Goal: Task Accomplishment & Management: Manage account settings

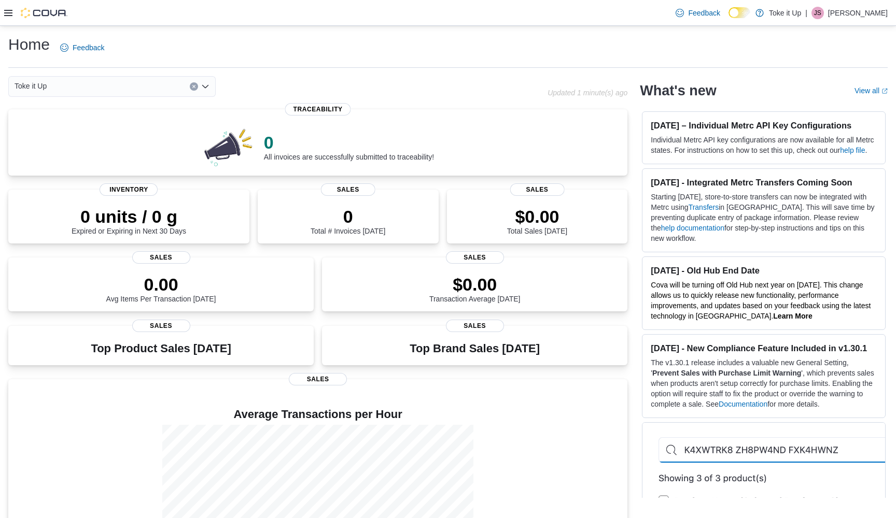
click at [7, 9] on icon at bounding box center [8, 13] width 8 height 8
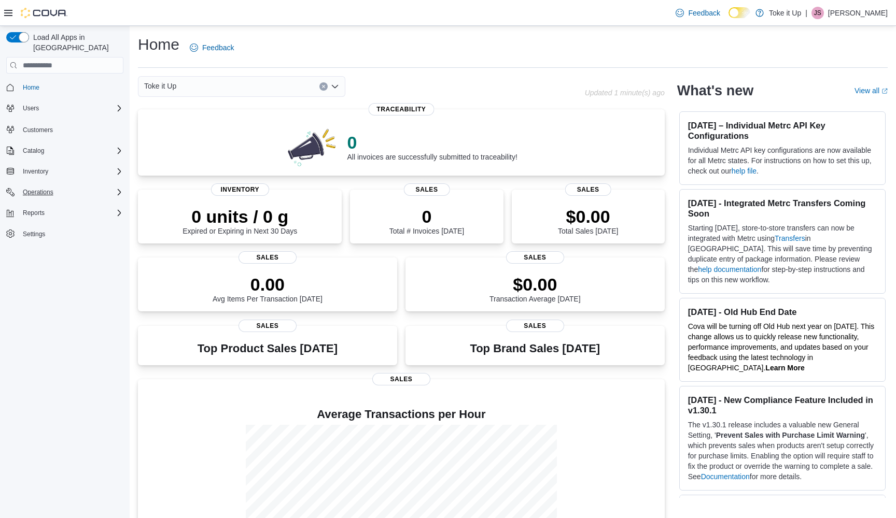
click at [118, 189] on icon "Complex example" at bounding box center [119, 192] width 3 height 6
click at [117, 188] on icon "Complex example" at bounding box center [119, 192] width 8 height 8
click at [118, 167] on icon "Complex example" at bounding box center [119, 171] width 8 height 8
click at [118, 147] on icon "Complex example" at bounding box center [119, 151] width 8 height 8
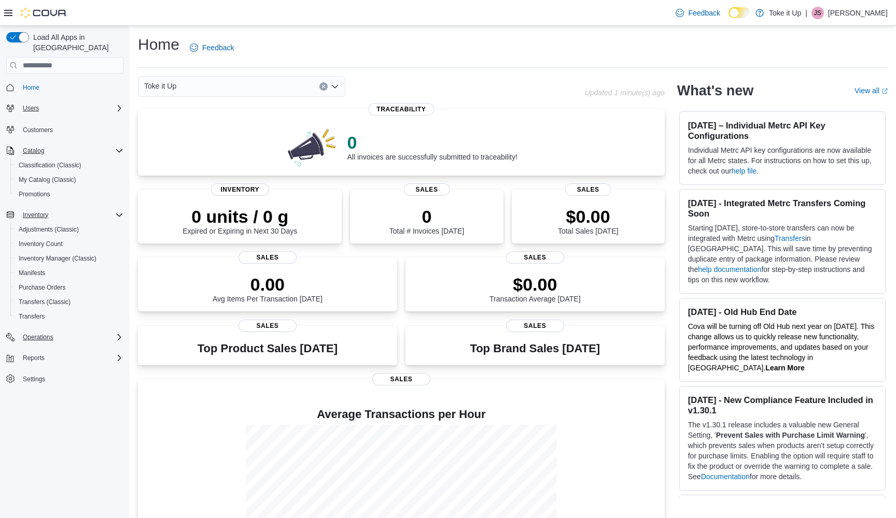
click at [121, 104] on icon "Complex example" at bounding box center [119, 108] width 8 height 8
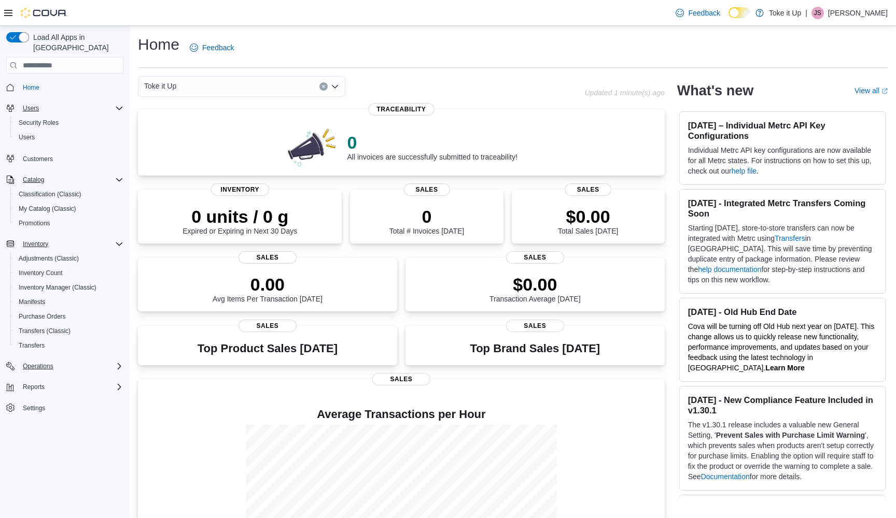
click at [119, 104] on icon "Complex example" at bounding box center [119, 108] width 8 height 8
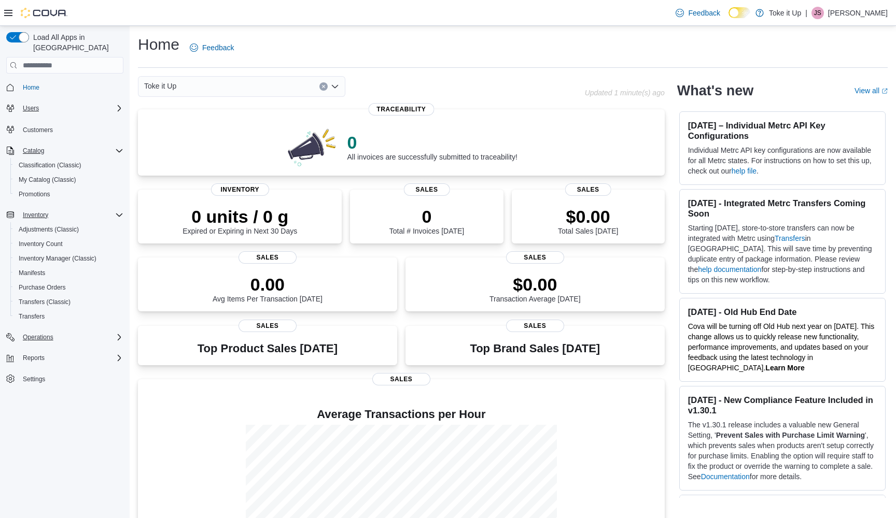
click at [118, 333] on icon "Complex example" at bounding box center [119, 337] width 8 height 8
click at [31, 419] on span "Settings" at bounding box center [34, 423] width 22 height 8
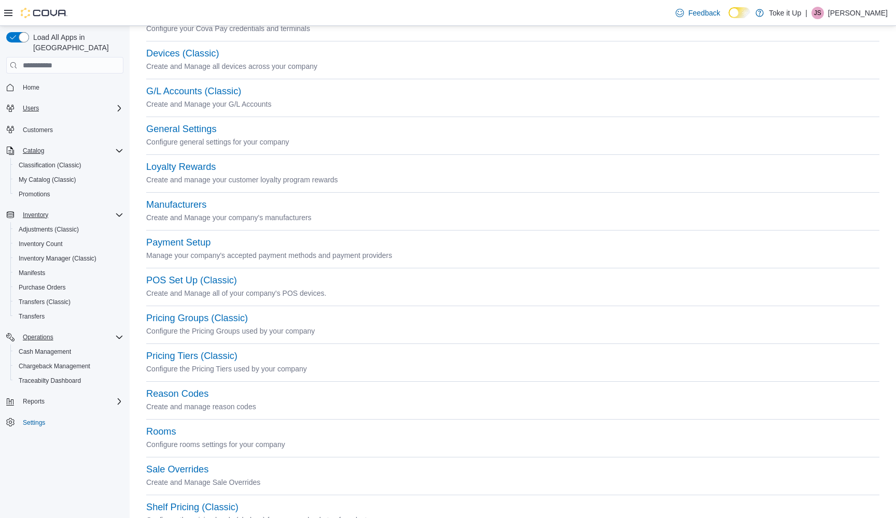
scroll to position [143, 0]
click at [189, 357] on button "Pricing Tiers (Classic)" at bounding box center [191, 357] width 91 height 11
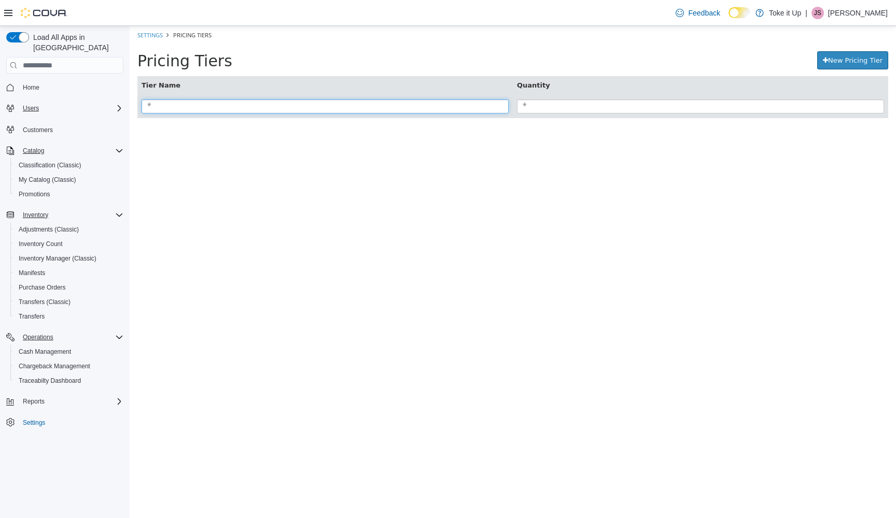
click at [357, 108] on input "search" at bounding box center [325, 107] width 367 height 14
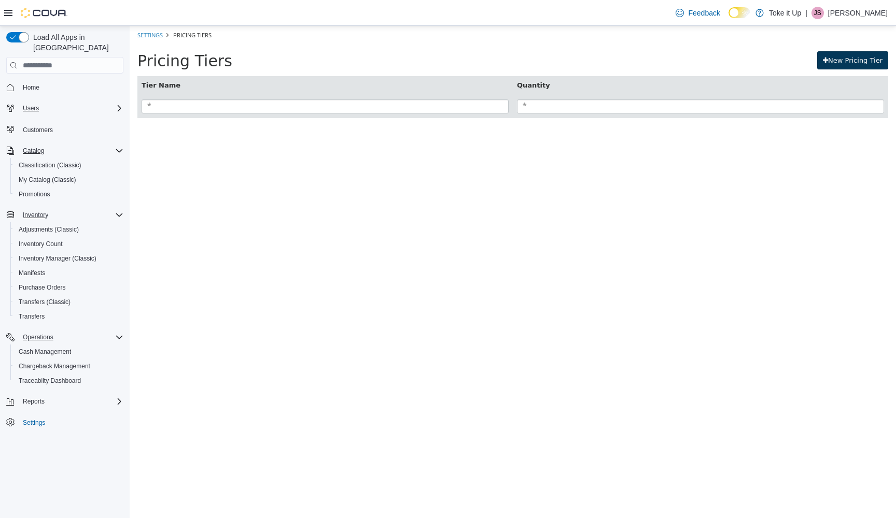
click at [504, 58] on link "New Pricing Tier" at bounding box center [852, 60] width 71 height 19
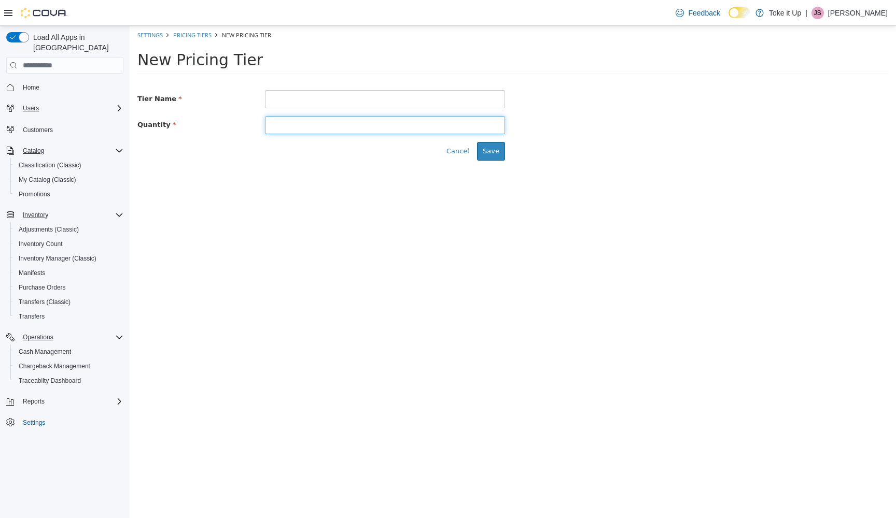
click at [282, 124] on input at bounding box center [385, 125] width 240 height 18
click at [455, 150] on button "Cancel" at bounding box center [458, 151] width 34 height 19
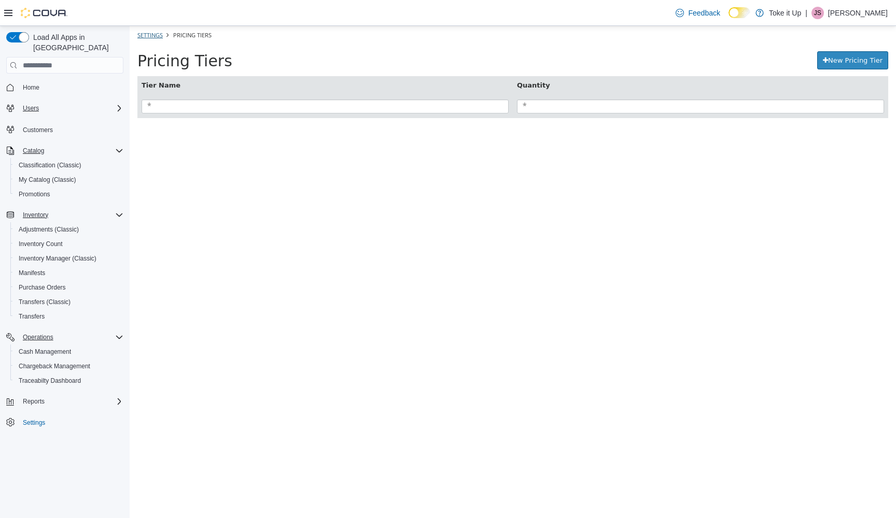
click at [158, 34] on link "Settings" at bounding box center [149, 35] width 25 height 8
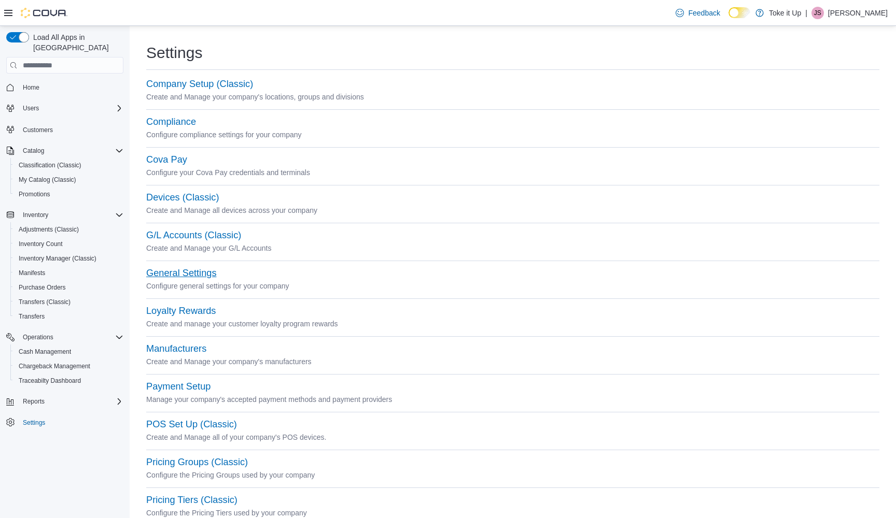
click at [195, 269] on button "General Settings" at bounding box center [181, 273] width 70 height 11
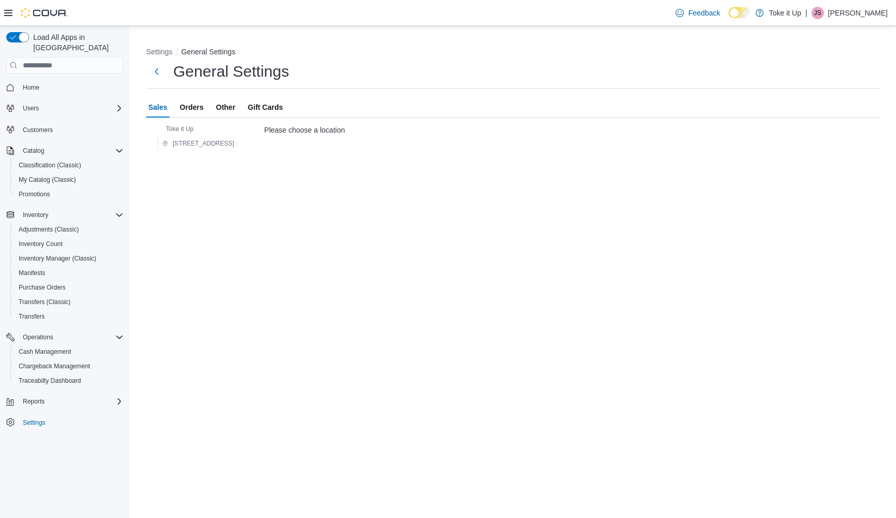
click at [195, 105] on span "Orders" at bounding box center [192, 107] width 24 height 21
click at [230, 108] on span "Other" at bounding box center [225, 107] width 19 height 21
click at [156, 53] on button "Settings" at bounding box center [159, 52] width 26 height 8
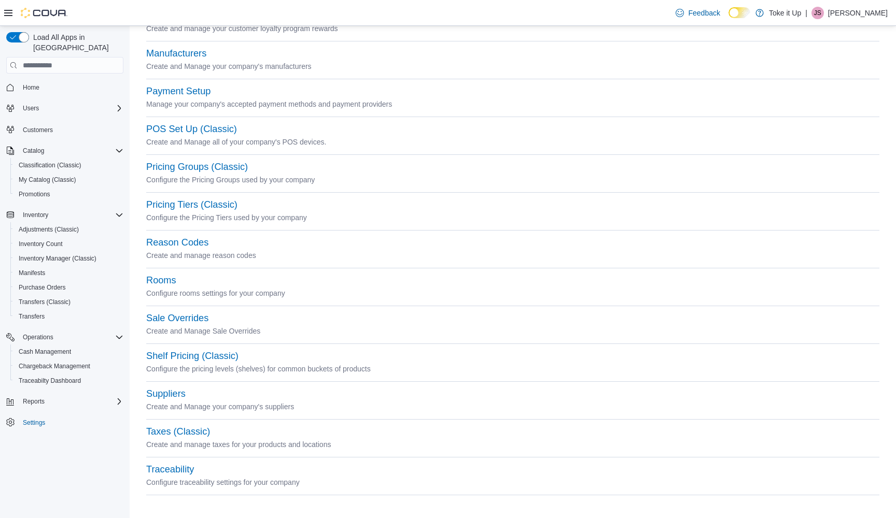
scroll to position [295, 0]
click at [192, 316] on button "Sale Overrides" at bounding box center [177, 319] width 62 height 11
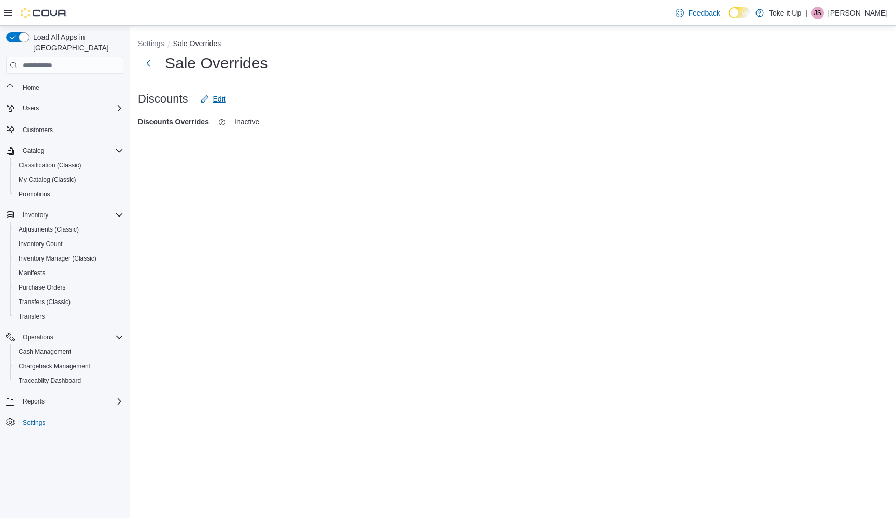
click at [217, 99] on span "Edit" at bounding box center [219, 99] width 12 height 10
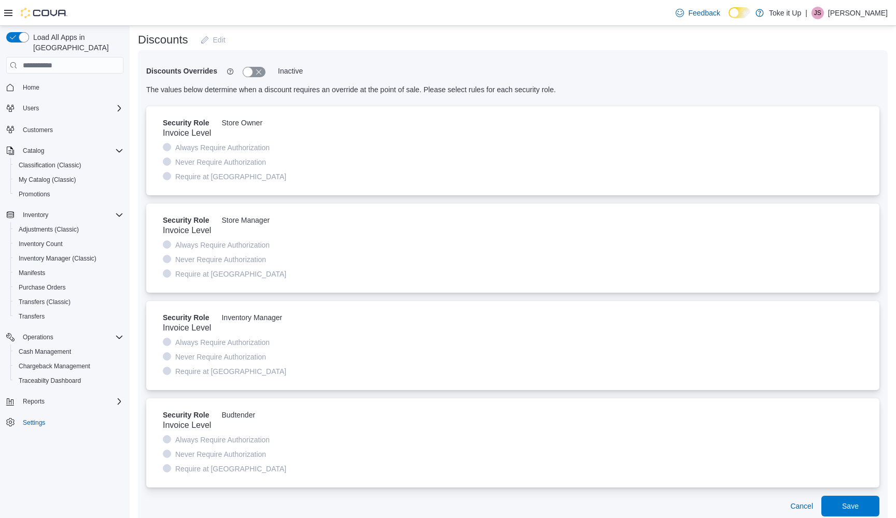
scroll to position [67, 0]
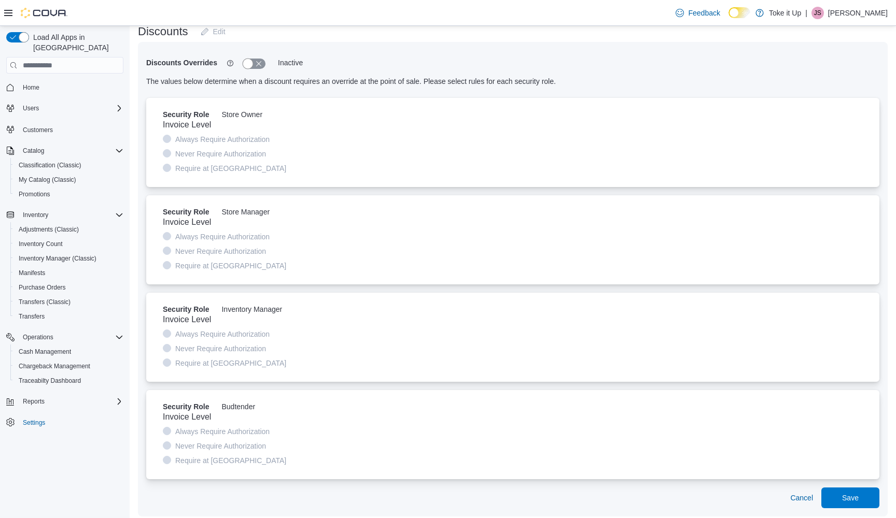
click at [253, 65] on button "button" at bounding box center [254, 64] width 23 height 10
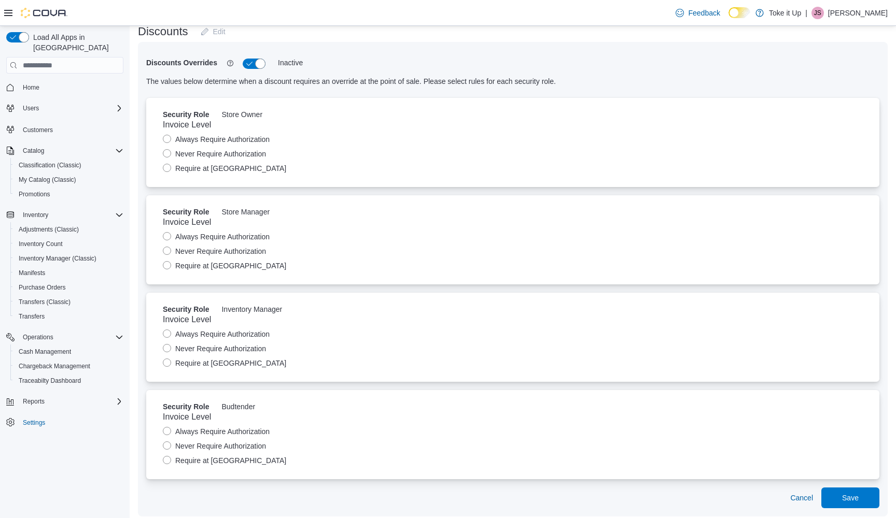
click at [167, 139] on label "Always Require Authorization" at bounding box center [216, 139] width 107 height 12
click at [166, 151] on label "Never Require Authorization" at bounding box center [214, 154] width 103 height 12
click at [257, 63] on button "button" at bounding box center [254, 64] width 23 height 10
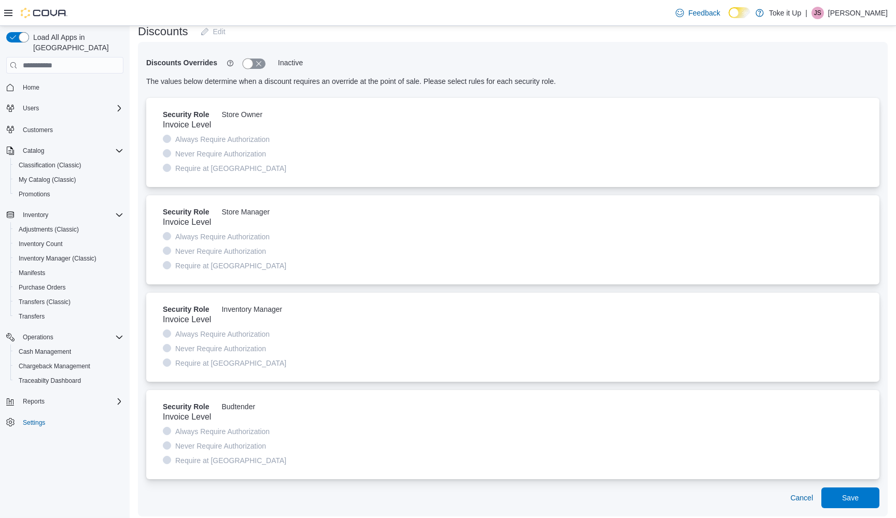
click at [252, 62] on button "button" at bounding box center [254, 64] width 23 height 10
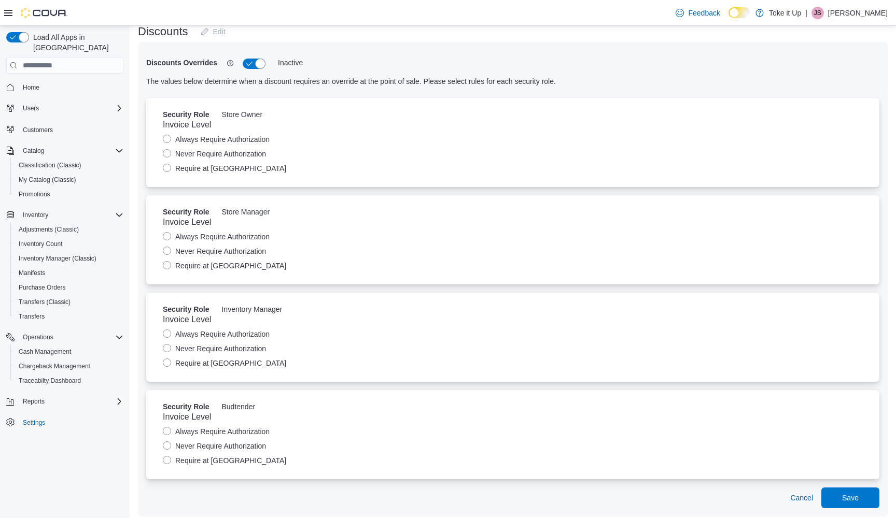
click at [170, 333] on label "Always Require Authorization" at bounding box center [216, 334] width 107 height 12
click at [170, 361] on label "Require at Threshold" at bounding box center [224, 363] width 123 height 12
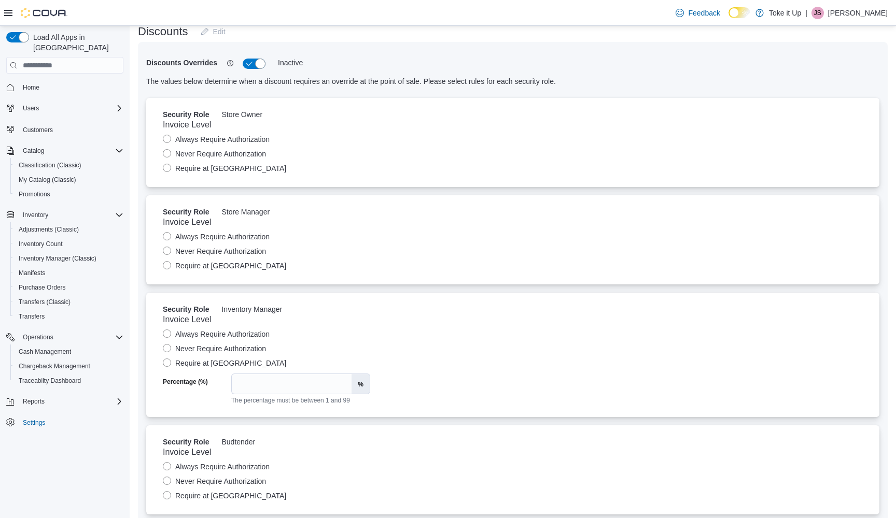
click at [167, 334] on label "Always Require Authorization" at bounding box center [216, 334] width 107 height 12
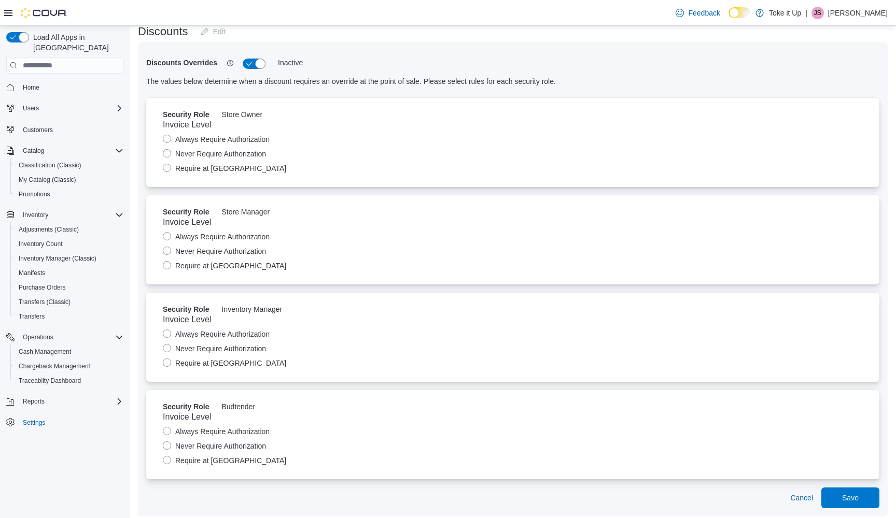
click at [166, 430] on label "Always Require Authorization" at bounding box center [216, 432] width 107 height 12
click at [844, 501] on span "Save" at bounding box center [850, 498] width 17 height 10
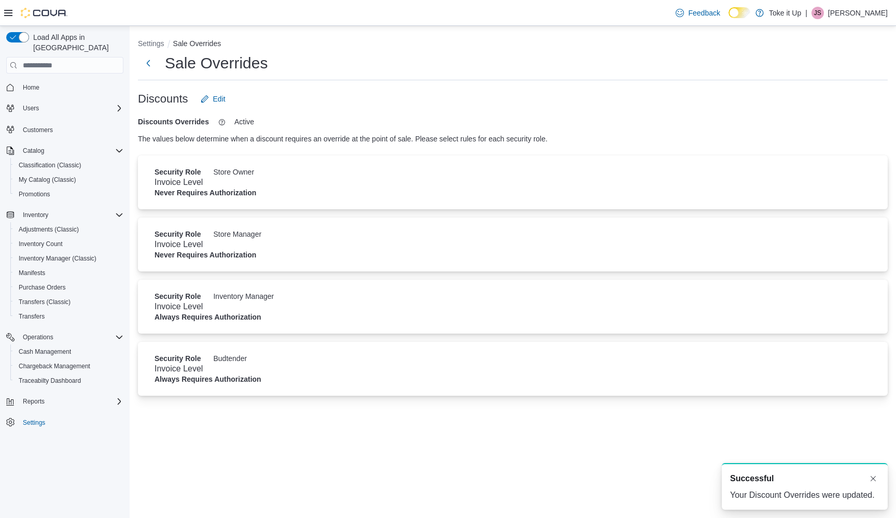
scroll to position [0, 0]
click at [150, 41] on button "Settings" at bounding box center [151, 43] width 26 height 8
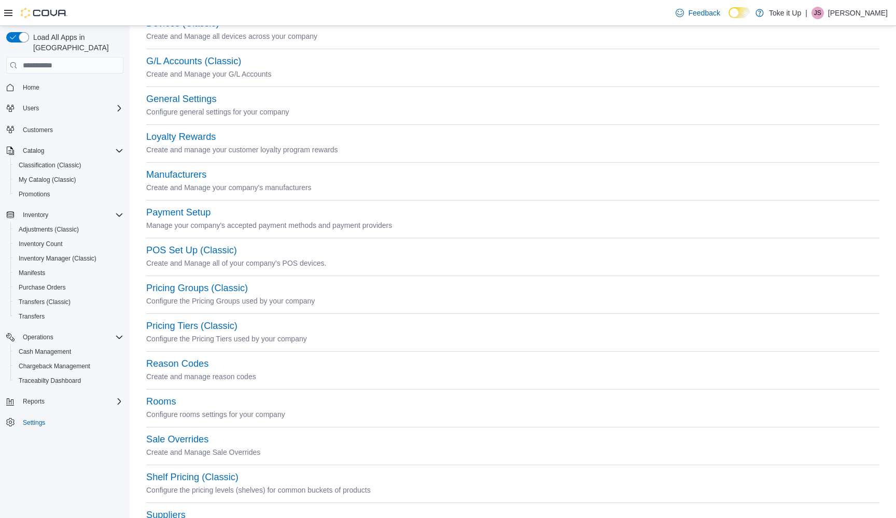
scroll to position [176, 0]
click at [202, 285] on button "Pricing Groups (Classic)" at bounding box center [197, 287] width 102 height 11
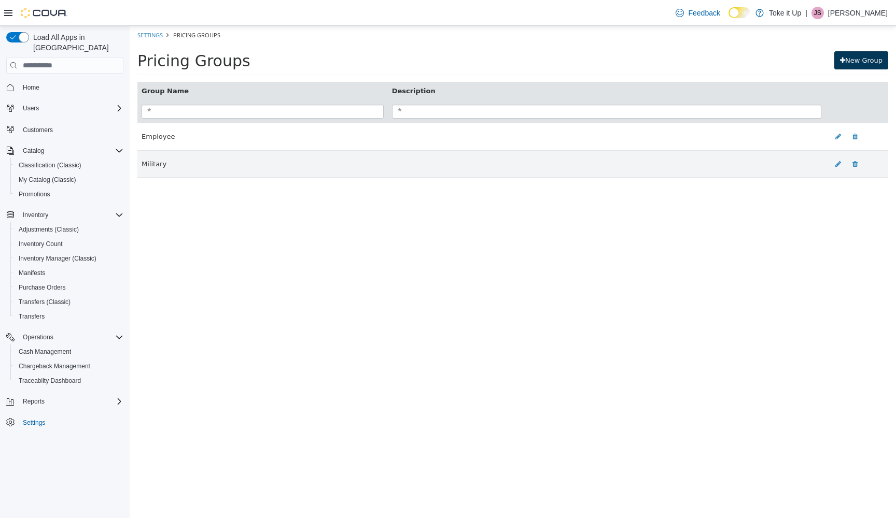
click at [875, 58] on link "New Group" at bounding box center [861, 60] width 54 height 19
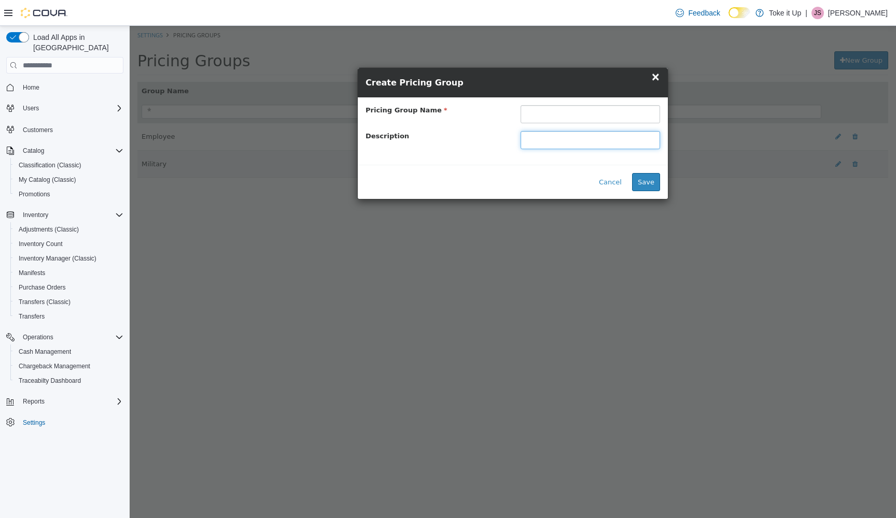
click at [567, 143] on input "text" at bounding box center [590, 140] width 139 height 18
click at [539, 104] on div "Pricing Group Name Description" at bounding box center [513, 130] width 310 height 67
click at [607, 180] on button "Cancel" at bounding box center [610, 182] width 34 height 19
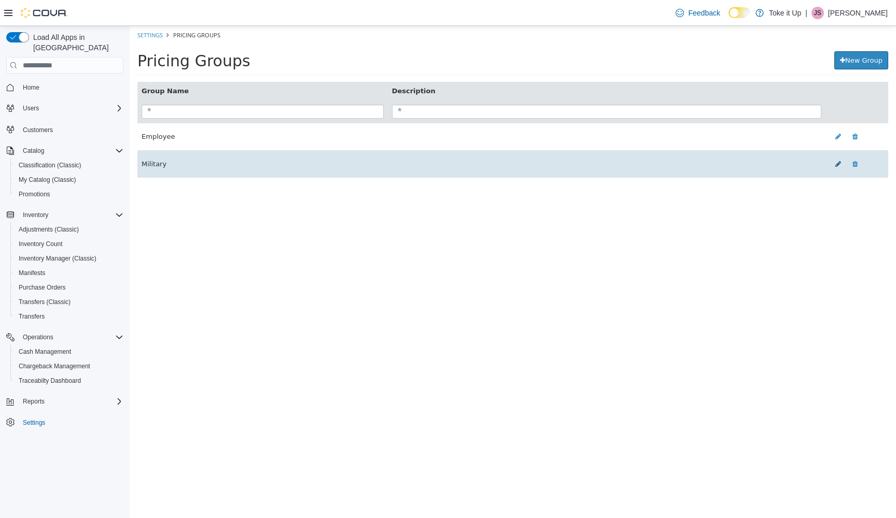
click at [837, 163] on icon at bounding box center [838, 164] width 6 height 7
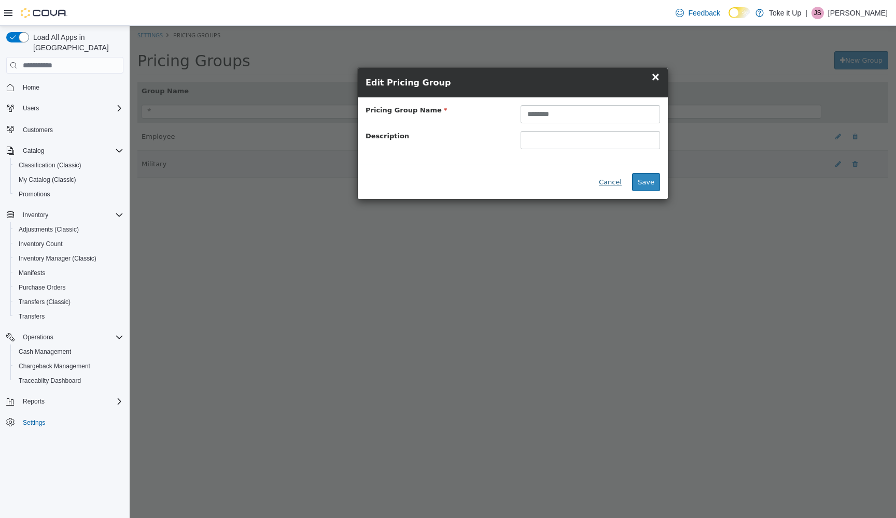
click at [619, 183] on button "Cancel" at bounding box center [610, 182] width 34 height 19
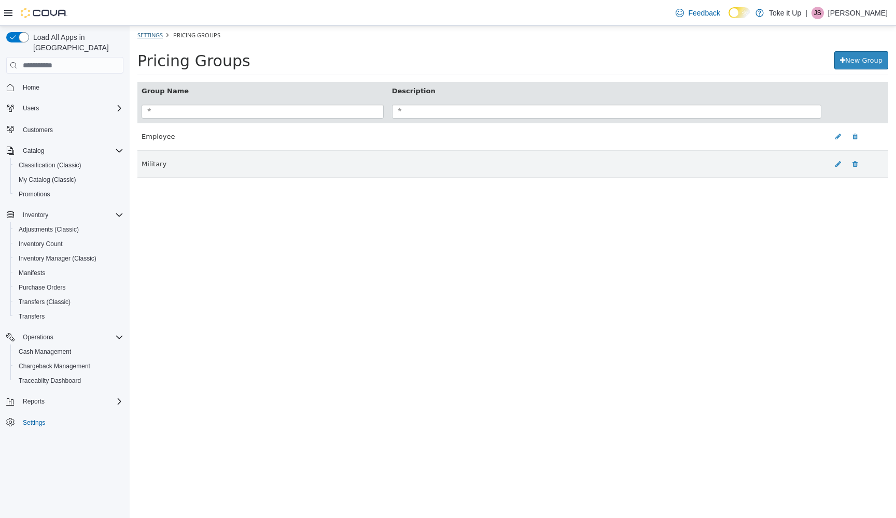
click at [155, 33] on link "Settings" at bounding box center [149, 35] width 25 height 8
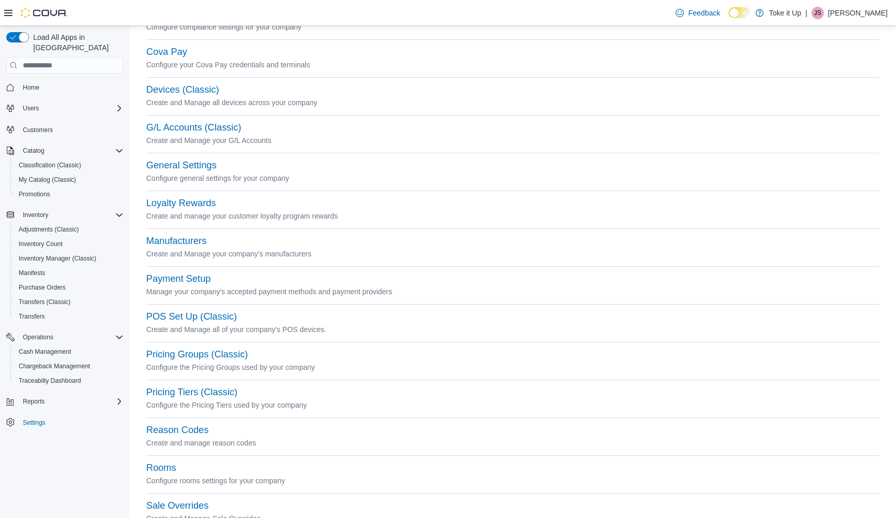
scroll to position [92, 0]
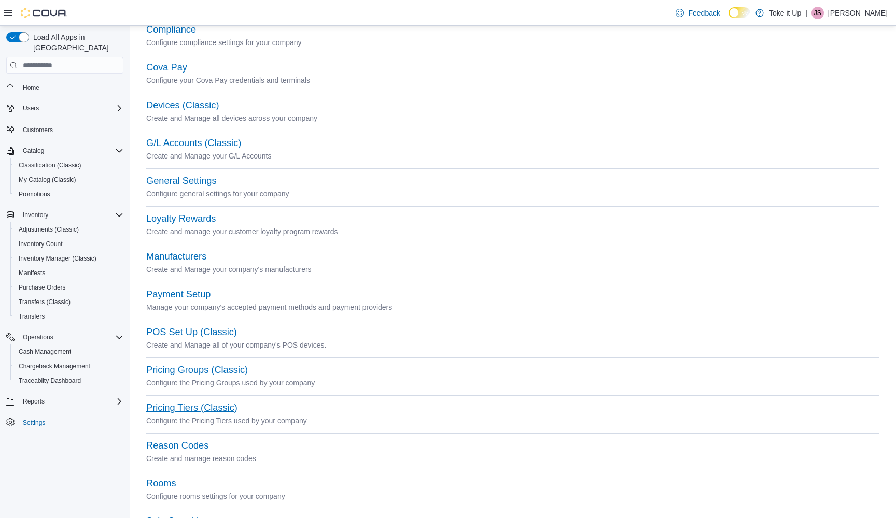
click at [181, 405] on button "Pricing Tiers (Classic)" at bounding box center [191, 408] width 91 height 11
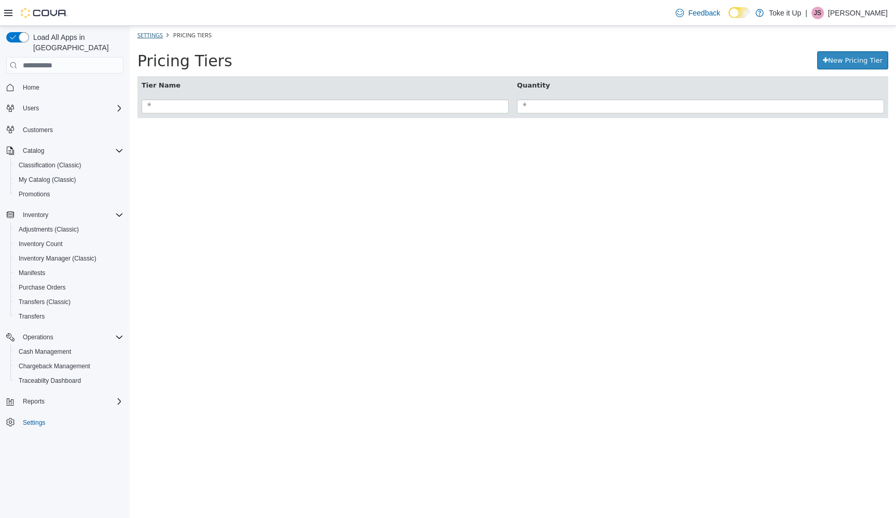
click at [149, 32] on link "Settings" at bounding box center [149, 35] width 25 height 8
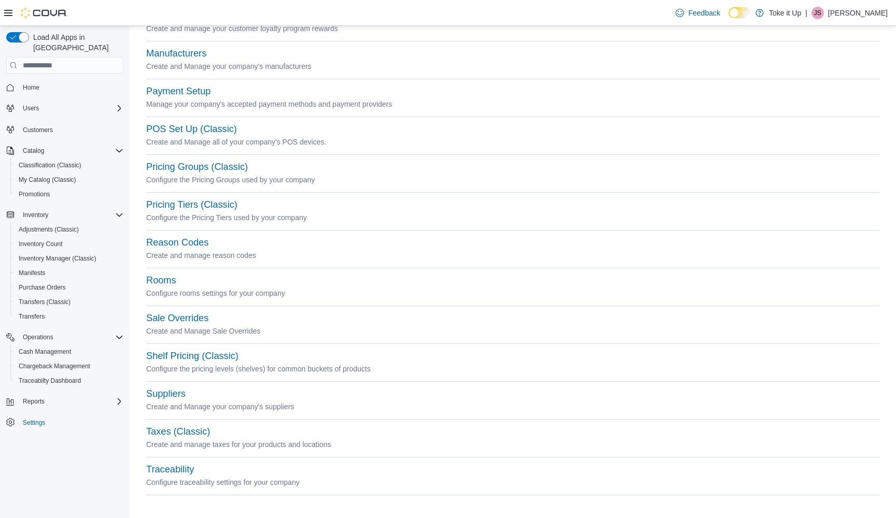
scroll to position [295, 0]
click at [221, 354] on button "Shelf Pricing (Classic)" at bounding box center [192, 357] width 92 height 11
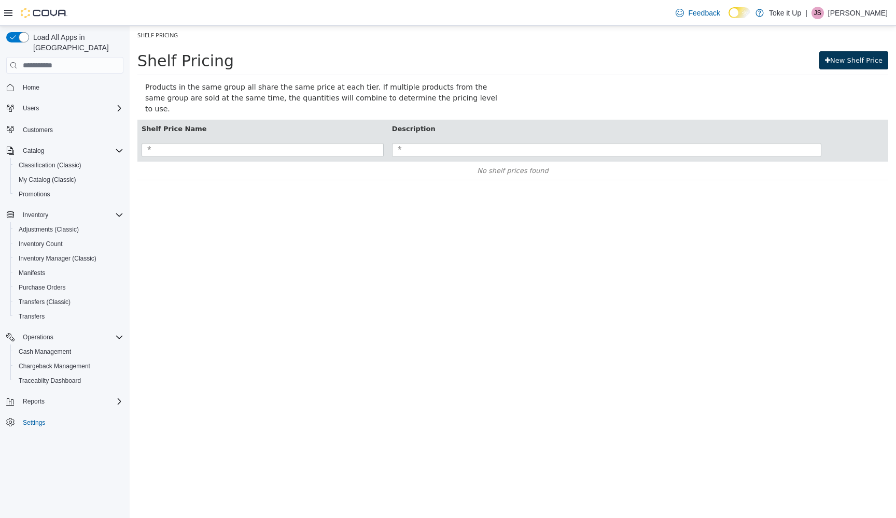
click at [838, 60] on link "New Shelf Price" at bounding box center [853, 60] width 69 height 19
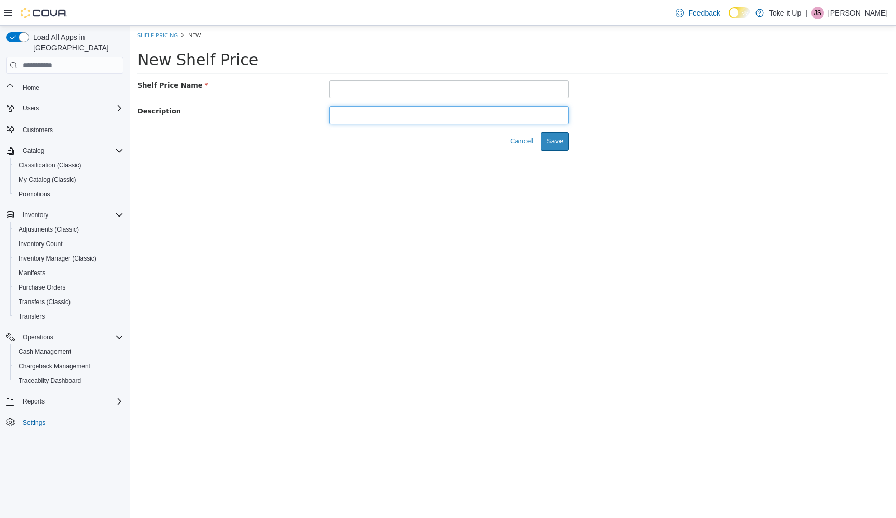
click at [412, 116] on input "text" at bounding box center [449, 115] width 240 height 18
click at [155, 32] on link "Shelf Pricing" at bounding box center [157, 35] width 40 height 8
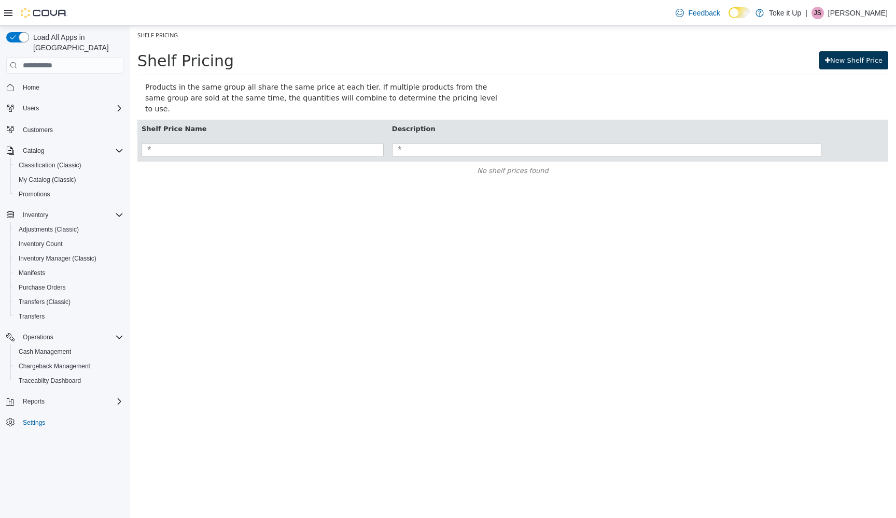
click at [856, 59] on link "New Shelf Price" at bounding box center [853, 60] width 69 height 19
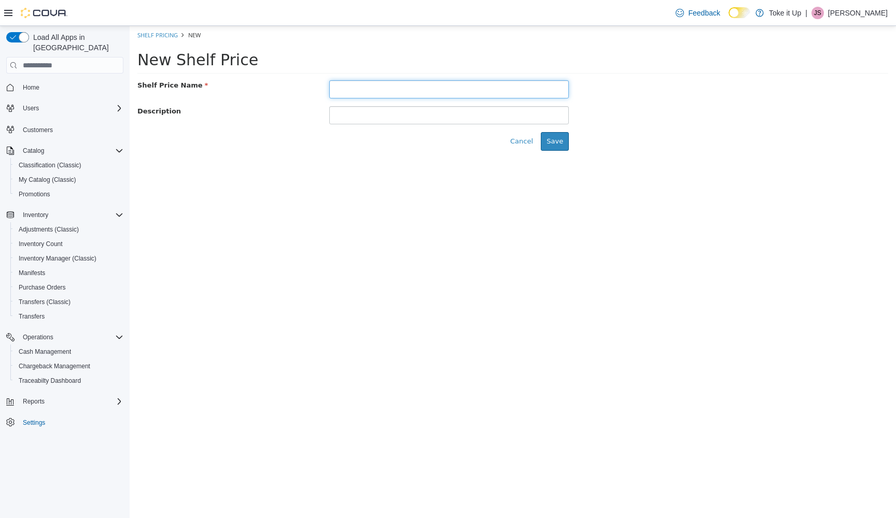
click at [387, 94] on input "text" at bounding box center [449, 89] width 240 height 18
type input "***"
click at [560, 137] on button "Save" at bounding box center [555, 141] width 28 height 19
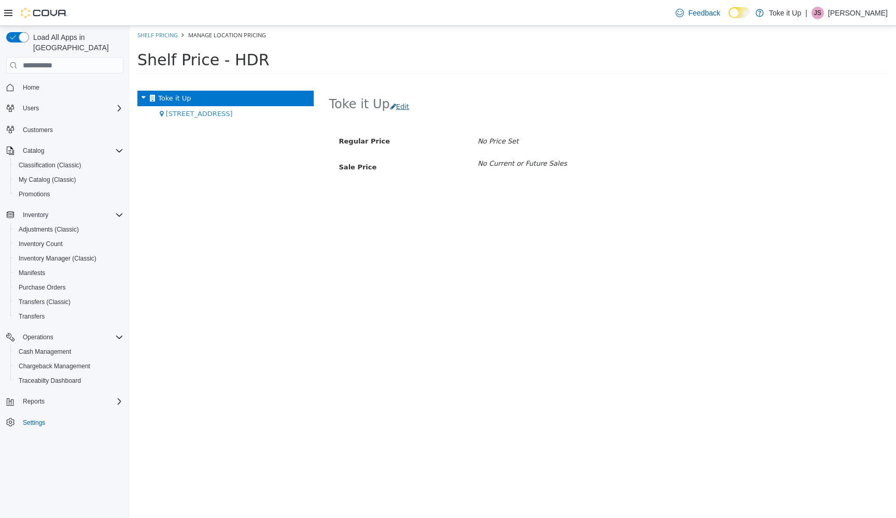
click at [403, 107] on button "Edit" at bounding box center [402, 106] width 25 height 19
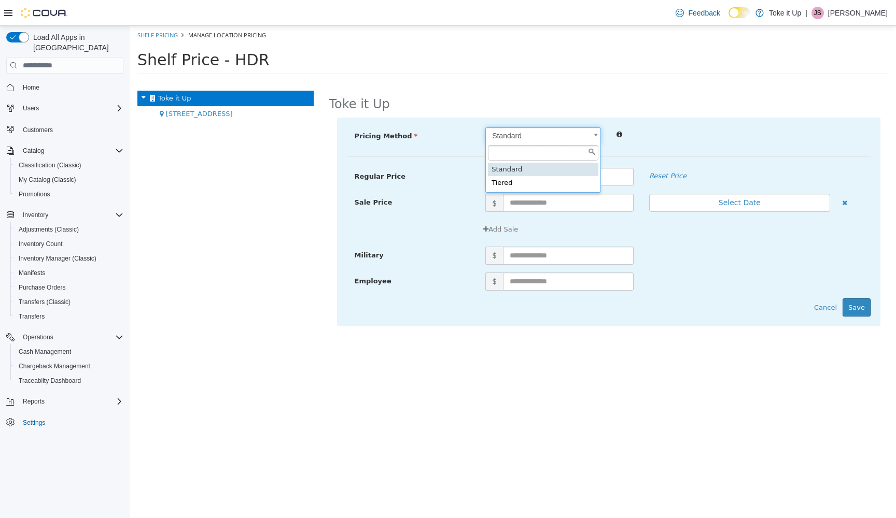
click at [591, 80] on body "× Save successful. Shelf Pricing Manage Location Pricing Shelf Price - HDR Toke…" at bounding box center [513, 53] width 766 height 54
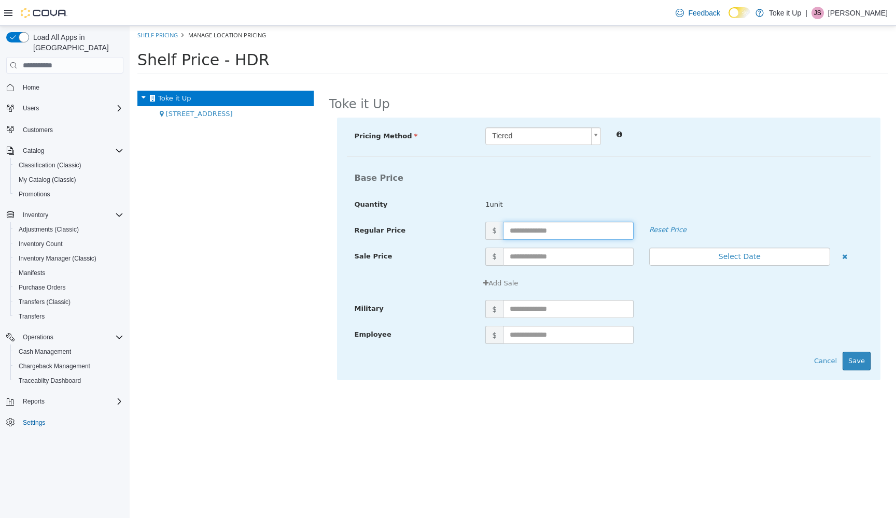
click at [548, 231] on input "text" at bounding box center [568, 231] width 131 height 18
click at [595, 80] on body "× Save successful. Shelf Pricing Manage Location Pricing Shelf Price - HDR Toke…" at bounding box center [513, 53] width 766 height 54
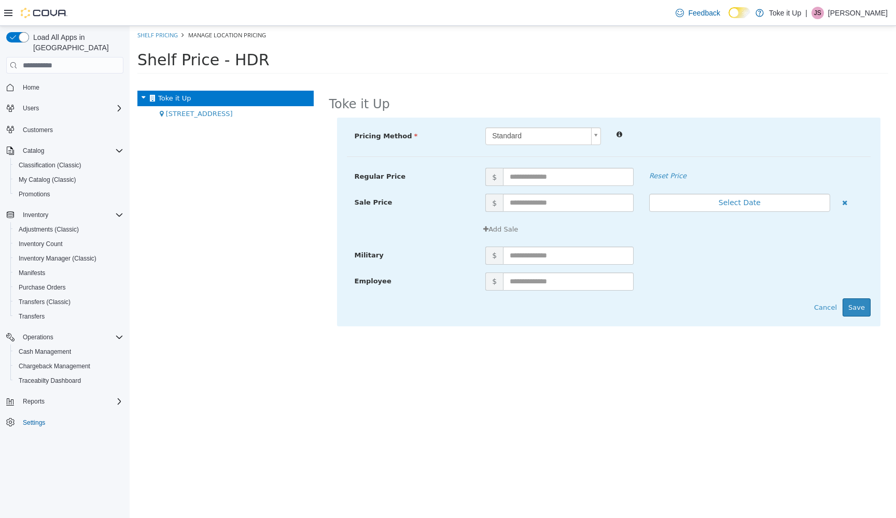
click at [595, 80] on body "× Save successful. Shelf Pricing Manage Location Pricing Shelf Price - HDR Toke…" at bounding box center [513, 53] width 766 height 54
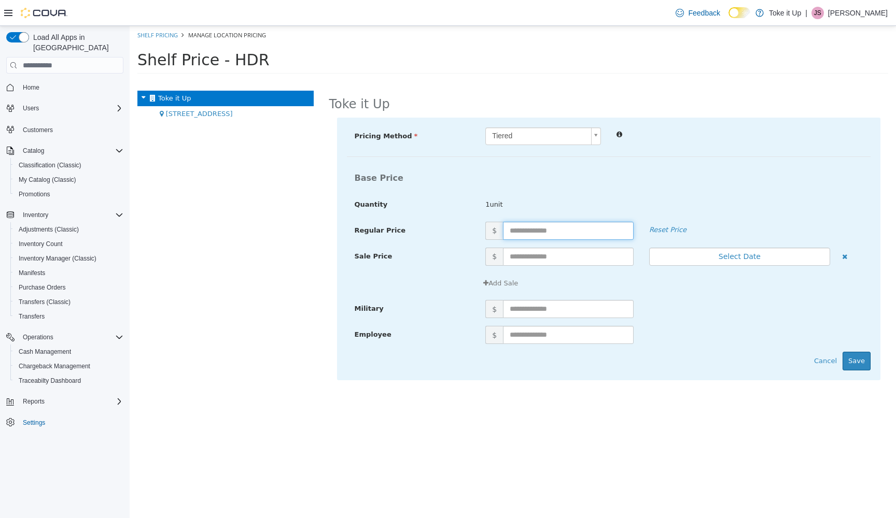
click at [549, 232] on input "text" at bounding box center [568, 231] width 131 height 18
type input "**"
type input "*"
click at [504, 282] on button "Add Sale" at bounding box center [501, 283] width 46 height 19
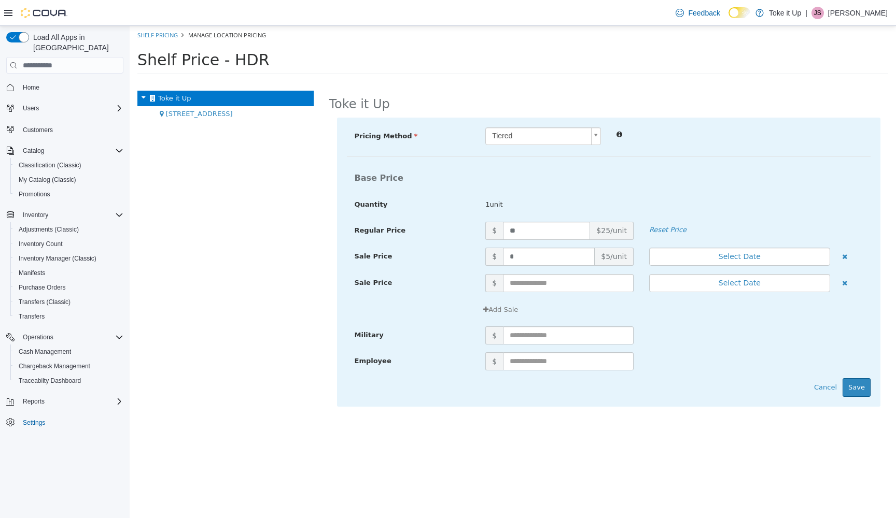
click at [492, 198] on div "1unit" at bounding box center [674, 205] width 393 height 18
click at [492, 205] on span "1unit" at bounding box center [576, 205] width 197 height 10
click at [614, 258] on span "$5/unit" at bounding box center [614, 257] width 39 height 18
drag, startPoint x: 518, startPoint y: 256, endPoint x: 481, endPoint y: 256, distance: 37.3
click at [481, 256] on span "$ * $5/unit" at bounding box center [560, 257] width 164 height 18
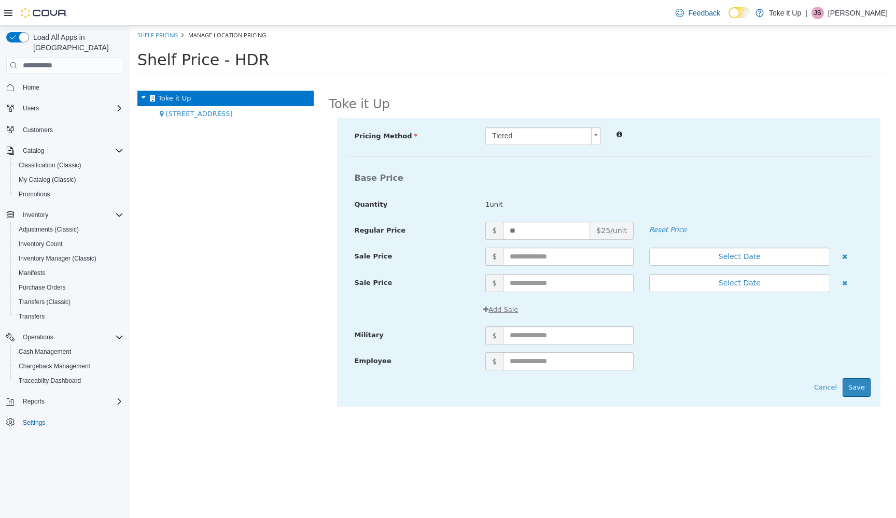
click at [485, 316] on button "Add Sale" at bounding box center [501, 310] width 46 height 19
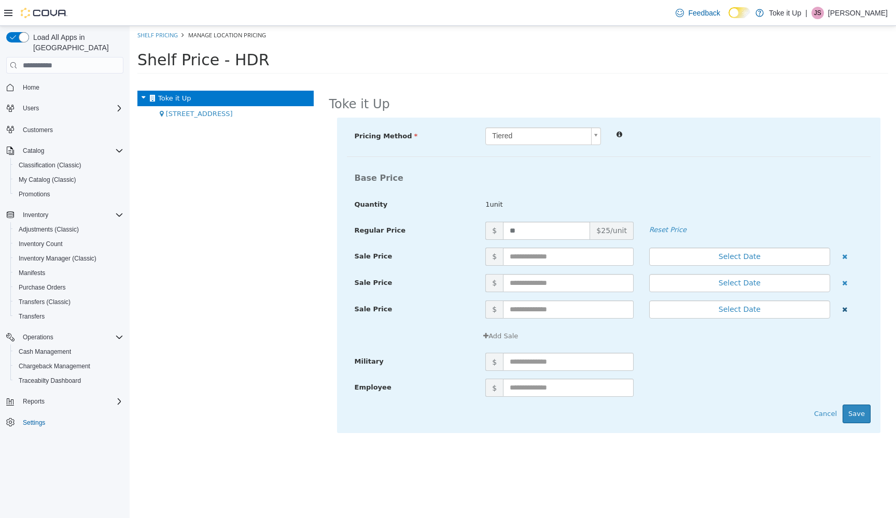
click at [843, 311] on icon "button" at bounding box center [844, 309] width 5 height 7
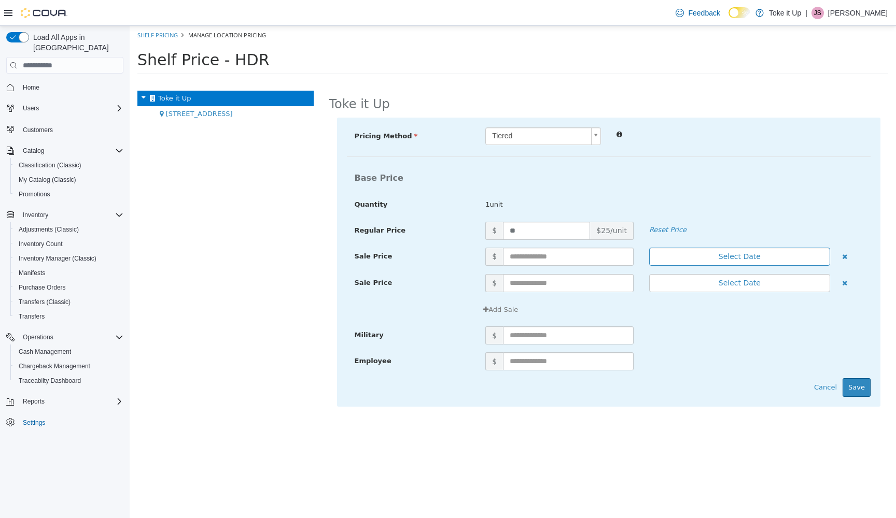
click at [796, 252] on button "Select Date" at bounding box center [739, 257] width 181 height 18
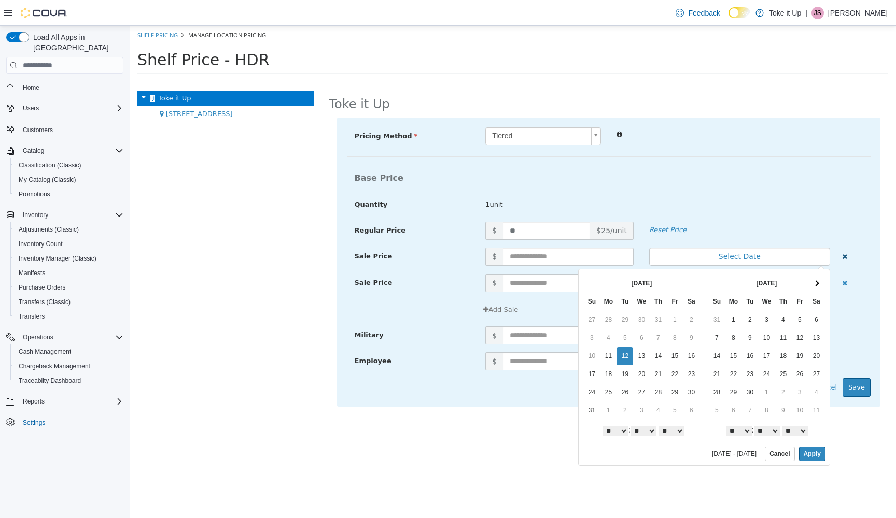
click at [845, 257] on icon "button" at bounding box center [844, 257] width 5 height 7
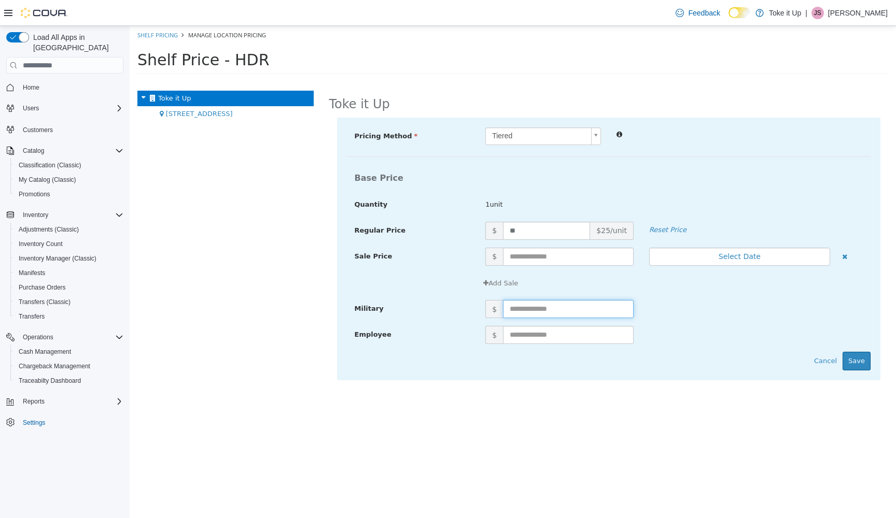
click at [545, 312] on input "text" at bounding box center [568, 309] width 131 height 18
click at [534, 310] on input "text" at bounding box center [568, 309] width 131 height 18
type input "**"
drag, startPoint x: 509, startPoint y: 310, endPoint x: 483, endPoint y: 310, distance: 25.9
click at [483, 310] on span "$ ** $25/unit" at bounding box center [560, 309] width 164 height 18
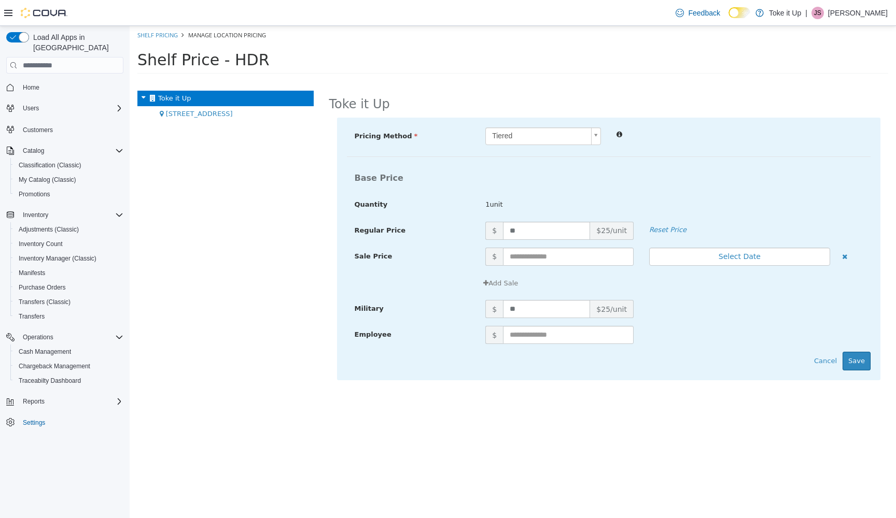
click at [606, 283] on div "Add Sale" at bounding box center [674, 283] width 393 height 19
drag, startPoint x: 539, startPoint y: 312, endPoint x: 482, endPoint y: 312, distance: 57.0
click at [482, 312] on span "$ ** $25/unit" at bounding box center [560, 309] width 164 height 18
click at [608, 231] on span "$25/unit" at bounding box center [612, 231] width 44 height 18
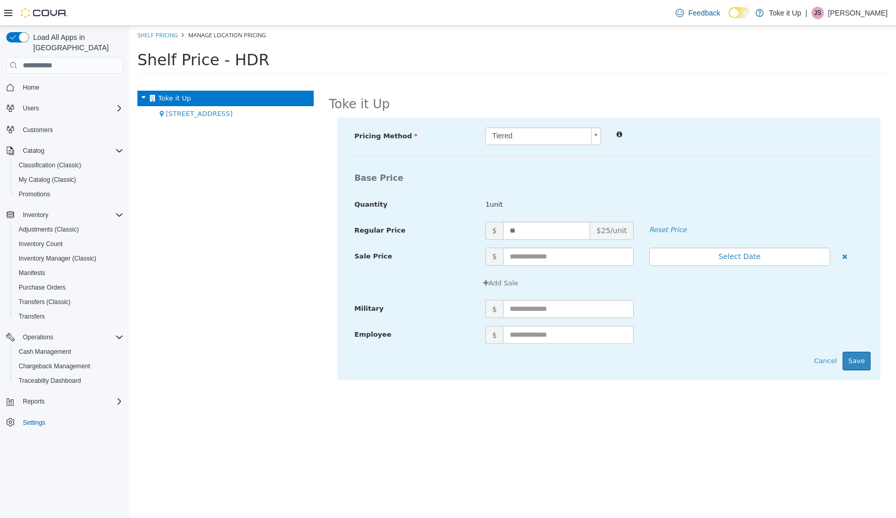
click at [624, 224] on span "$25/unit" at bounding box center [612, 231] width 44 height 18
click at [862, 364] on button "Save" at bounding box center [857, 361] width 28 height 19
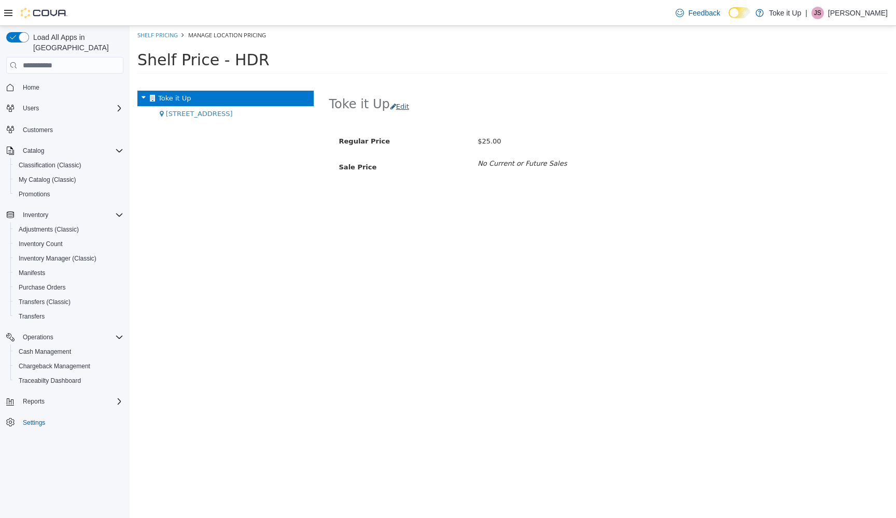
click at [399, 107] on button "Edit" at bounding box center [402, 106] width 25 height 19
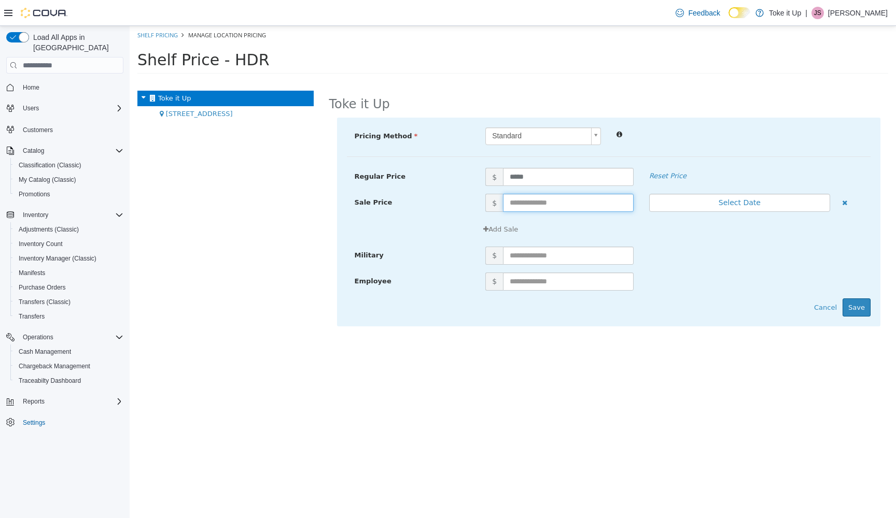
click at [525, 209] on input "text" at bounding box center [568, 203] width 131 height 18
click at [597, 80] on body "× Saved changes. Shelf Pricing Manage Location Pricing Shelf Price - HDR Toke i…" at bounding box center [513, 53] width 766 height 54
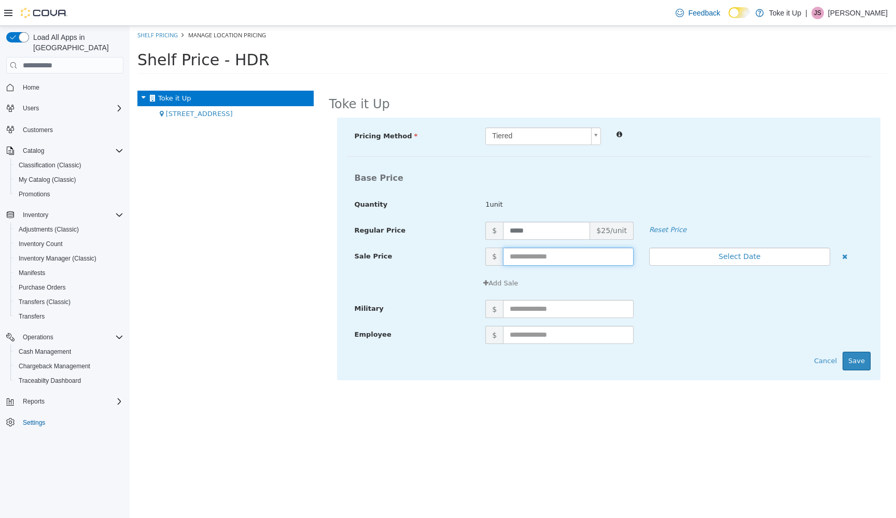
click at [565, 258] on input "text" at bounding box center [568, 257] width 131 height 18
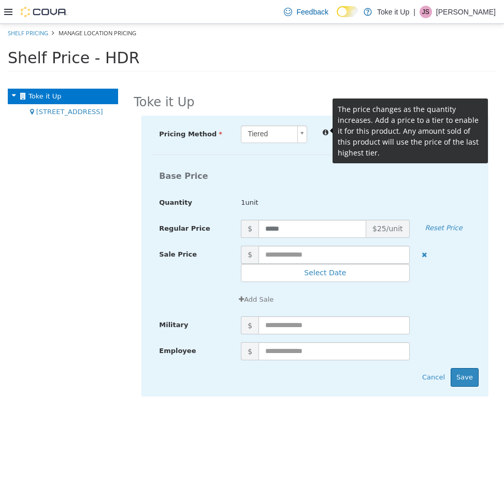
click at [325, 132] on icon at bounding box center [326, 130] width 6 height 10
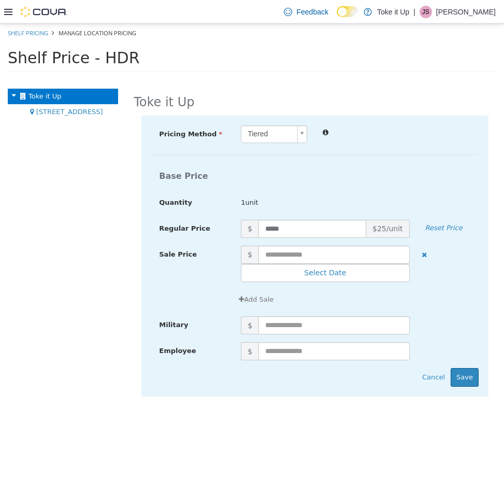
click at [391, 222] on span "$25/unit" at bounding box center [389, 229] width 44 height 18
click at [352, 302] on div "Add Sale" at bounding box center [356, 299] width 246 height 19
click at [243, 204] on span "1unit" at bounding box center [325, 203] width 184 height 10
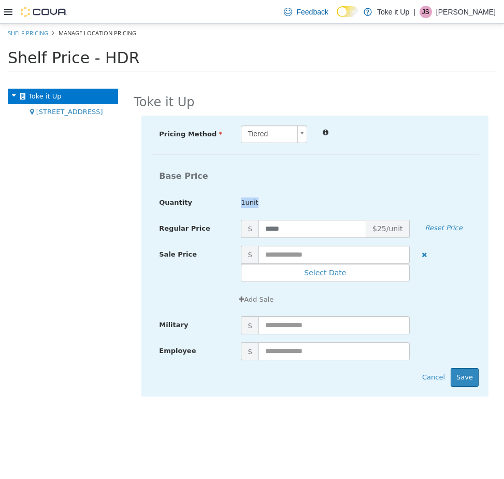
drag, startPoint x: 243, startPoint y: 204, endPoint x: 252, endPoint y: 204, distance: 8.8
click at [243, 204] on span "1unit" at bounding box center [325, 203] width 184 height 10
click at [341, 254] on input "text" at bounding box center [334, 255] width 151 height 18
type input "*"
click at [461, 375] on button "Save" at bounding box center [465, 377] width 28 height 19
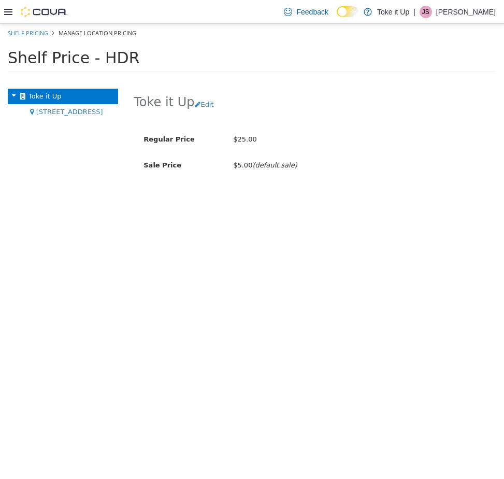
click at [52, 92] on span "Toke it Up" at bounding box center [45, 96] width 33 height 8
click at [40, 30] on link "Shelf Pricing" at bounding box center [28, 33] width 40 height 8
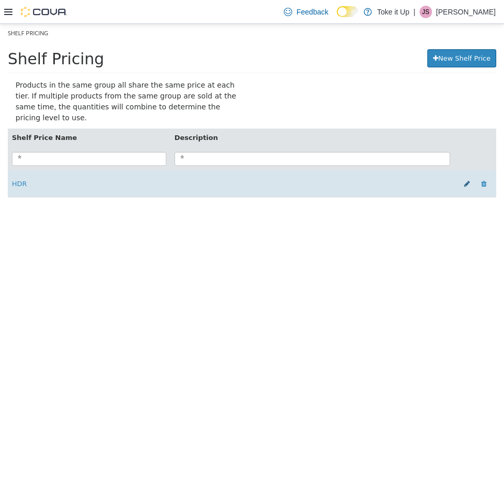
click at [467, 180] on icon at bounding box center [468, 183] width 6 height 7
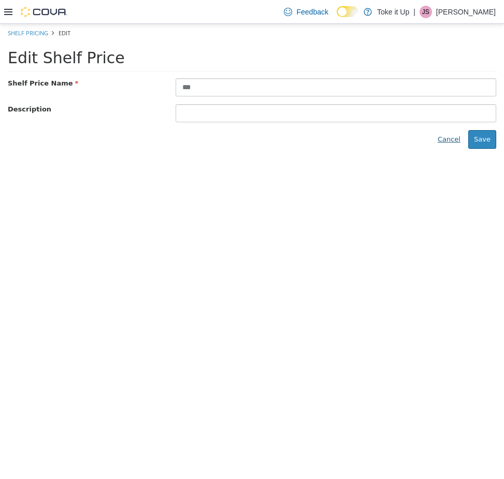
click at [456, 138] on button "Cancel" at bounding box center [449, 139] width 34 height 19
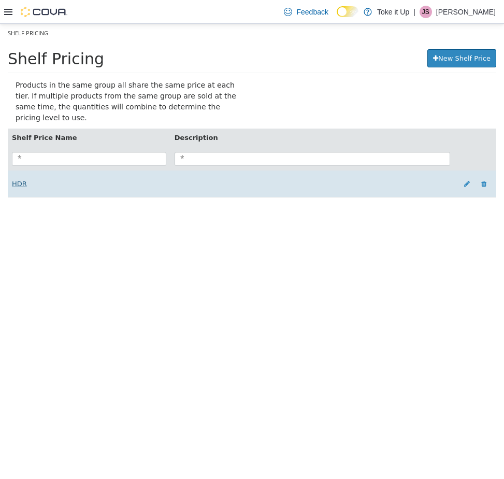
click at [17, 180] on link "HDR" at bounding box center [19, 184] width 15 height 8
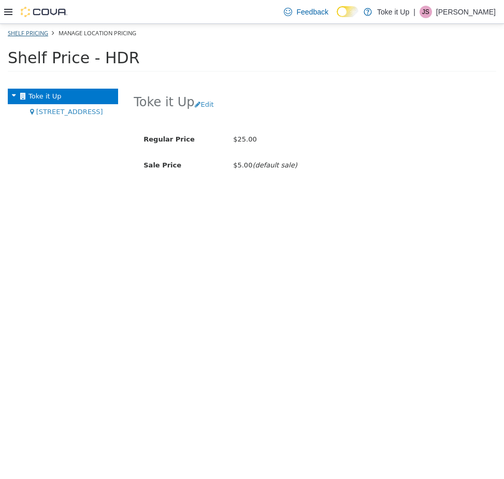
click at [25, 33] on link "Shelf Pricing" at bounding box center [28, 33] width 40 height 8
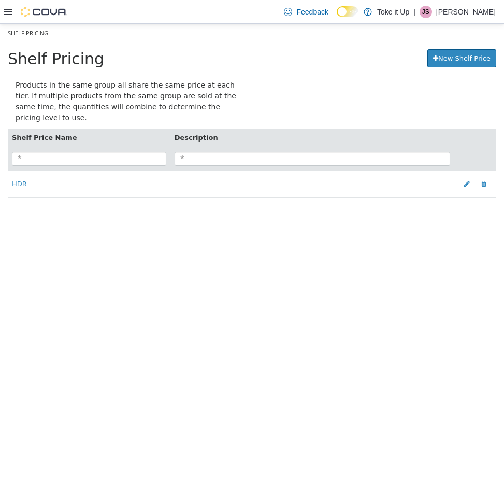
click at [9, 8] on icon at bounding box center [8, 12] width 8 height 8
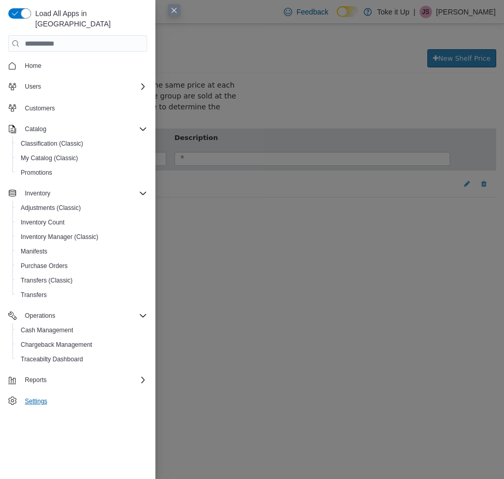
click at [37, 397] on span "Settings" at bounding box center [36, 401] width 22 height 8
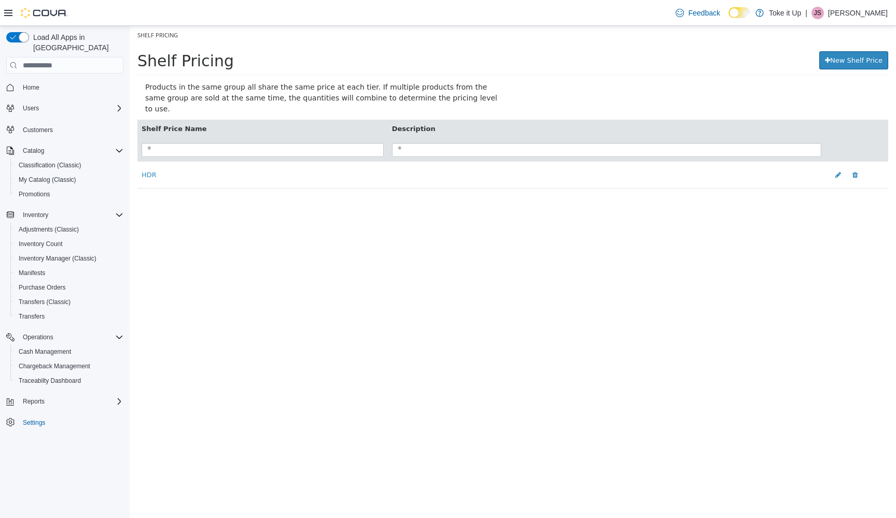
click at [10, 418] on icon "Complex example" at bounding box center [10, 422] width 8 height 8
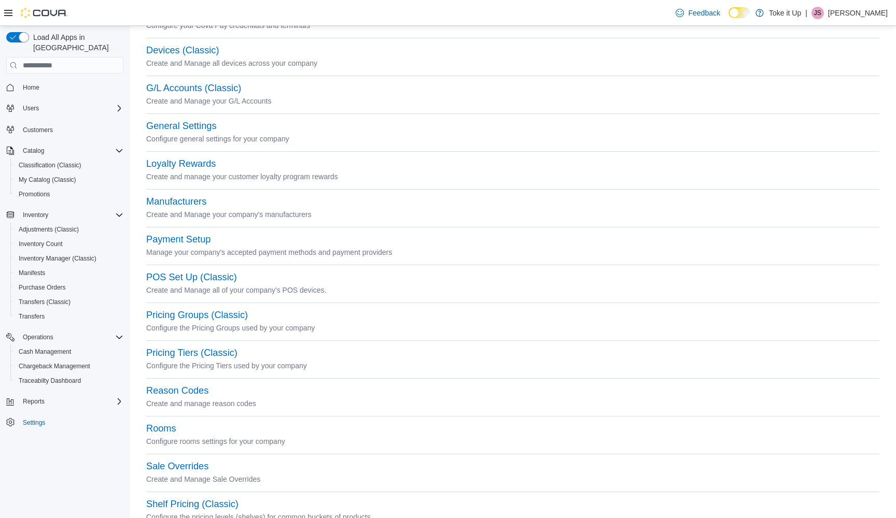
scroll to position [156, 0]
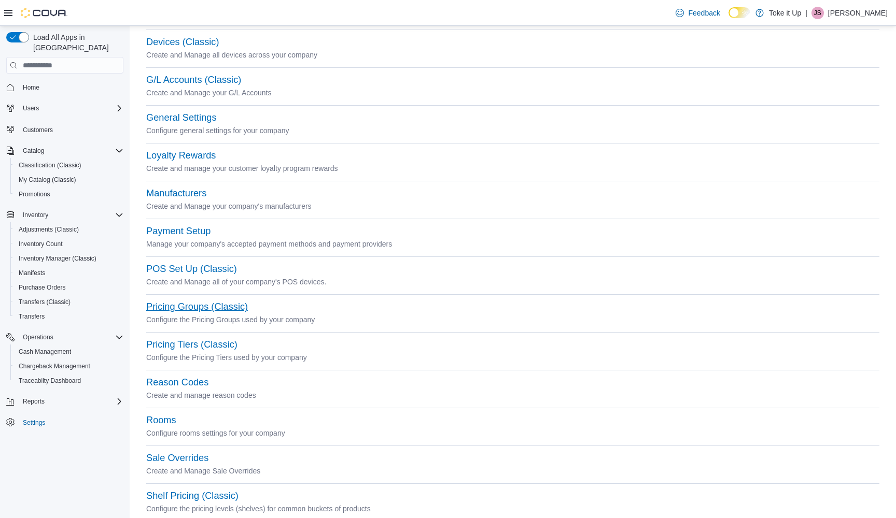
click at [204, 307] on button "Pricing Groups (Classic)" at bounding box center [197, 307] width 102 height 11
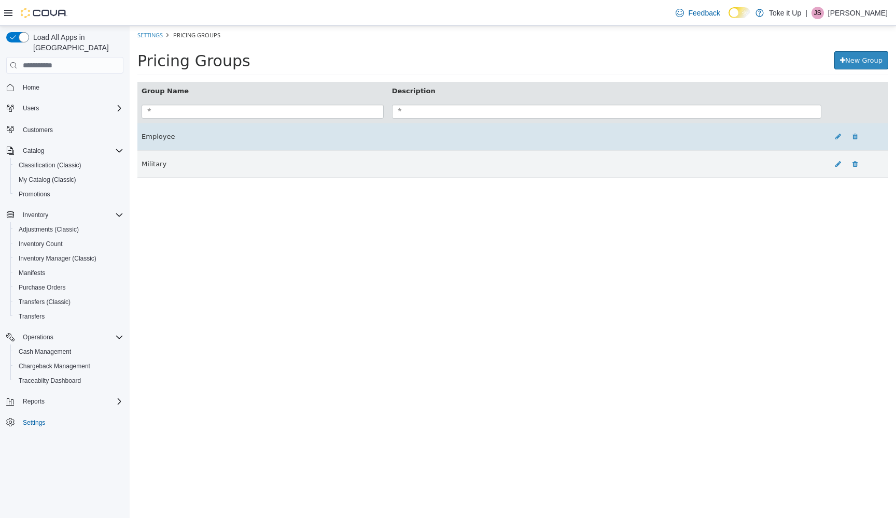
click at [171, 136] on td "Employee" at bounding box center [262, 136] width 250 height 27
click at [155, 138] on td "Employee" at bounding box center [262, 136] width 250 height 27
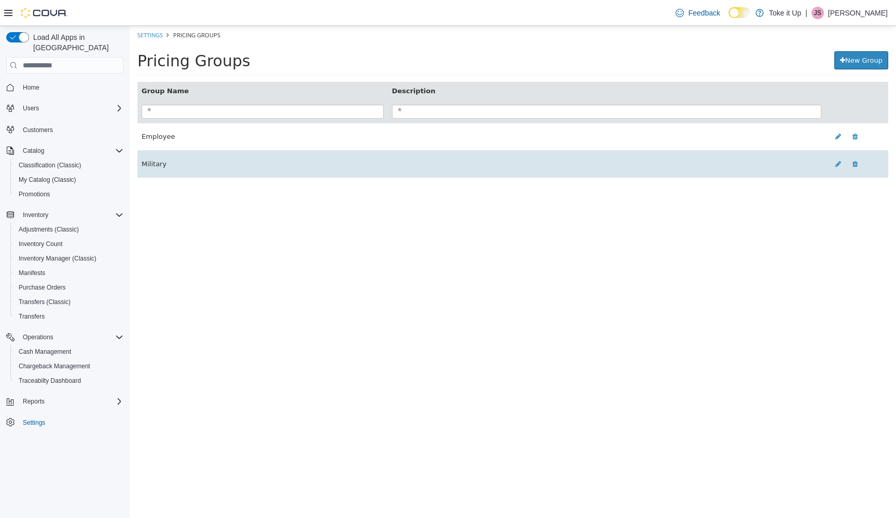
click at [156, 164] on td "Military" at bounding box center [262, 163] width 250 height 27
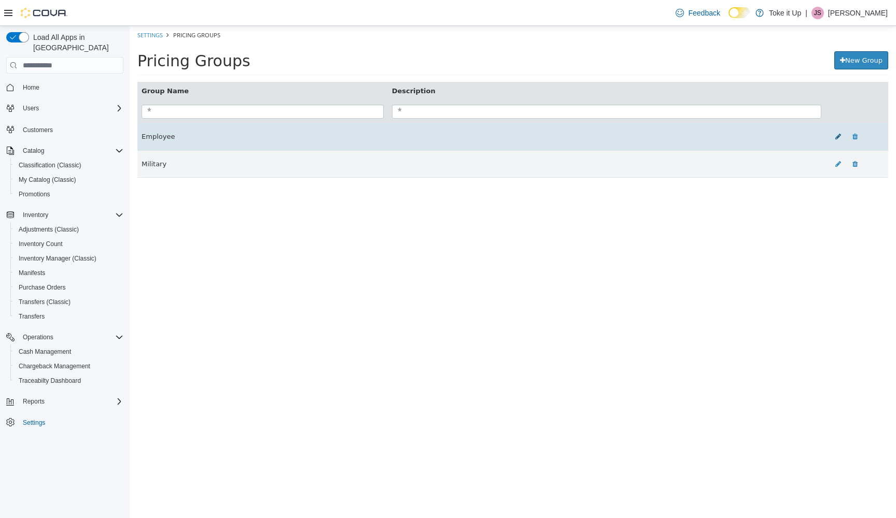
click at [838, 134] on icon at bounding box center [838, 136] width 6 height 7
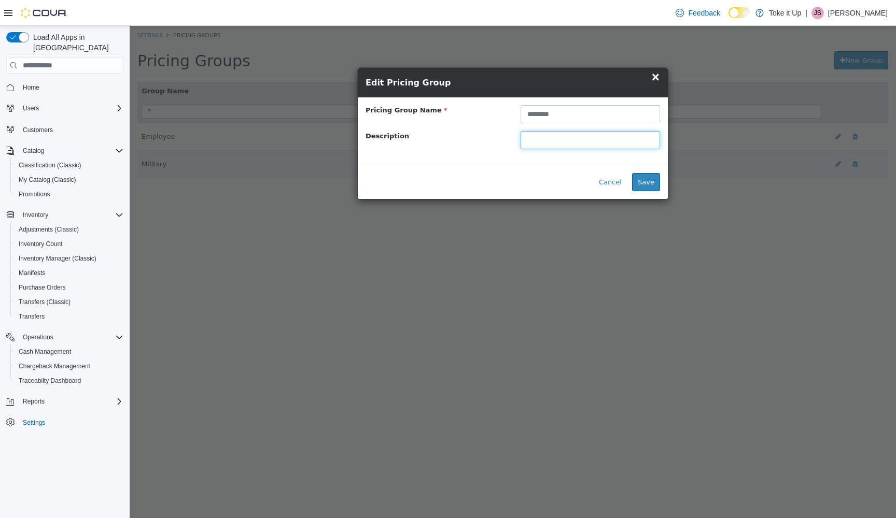
click at [554, 141] on input "text" at bounding box center [590, 140] width 139 height 18
click at [617, 183] on button "Cancel" at bounding box center [610, 182] width 34 height 19
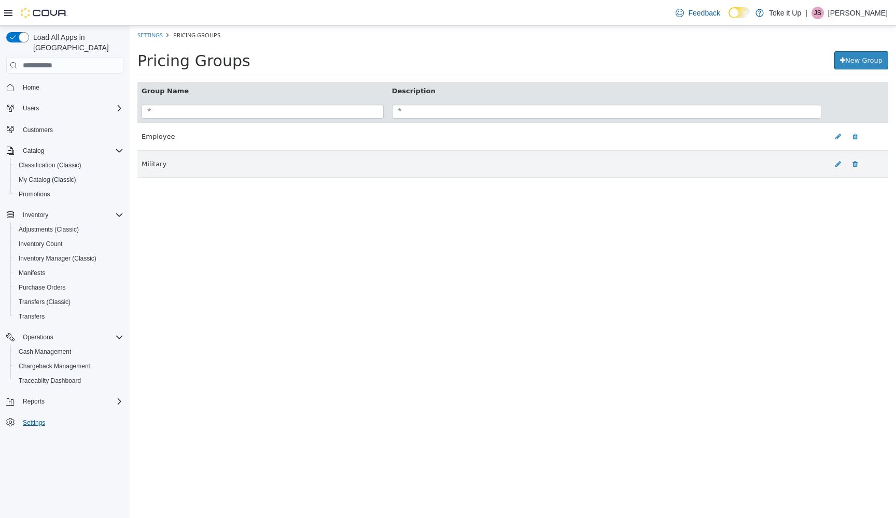
click at [35, 419] on span "Settings" at bounding box center [34, 423] width 22 height 8
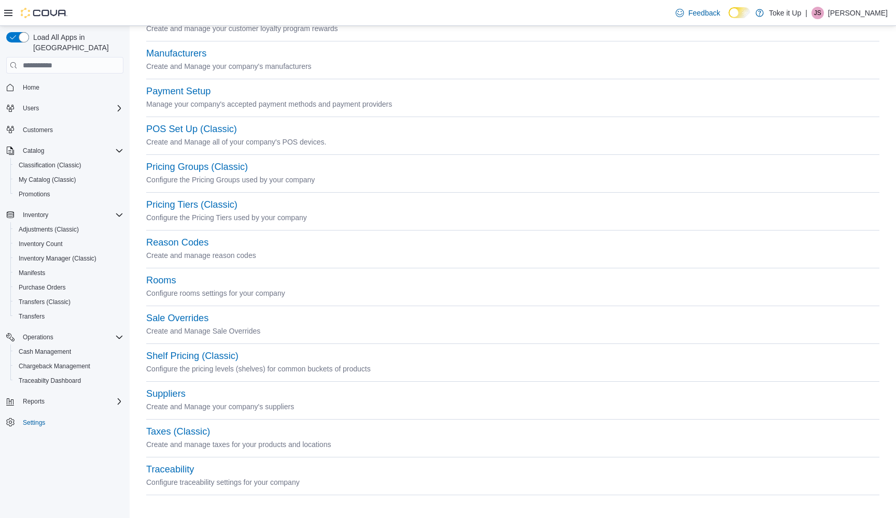
scroll to position [295, 0]
